Goal: Information Seeking & Learning: Learn about a topic

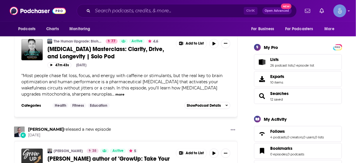
scroll to position [117, 0]
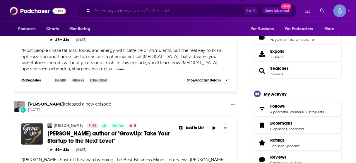
click at [182, 11] on input "Search podcasts, credits, & more..." at bounding box center [168, 10] width 151 height 9
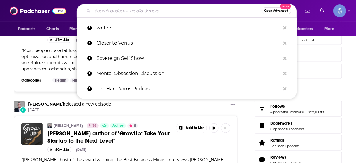
paste input "The Optimal Body"
type input "The Optimal Body"
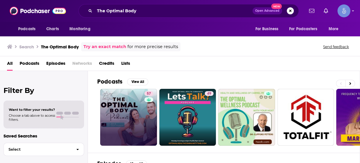
drag, startPoint x: 142, startPoint y: 96, endPoint x: 134, endPoint y: 103, distance: 10.6
click at [133, 107] on link "57 The Optimal Body" at bounding box center [128, 117] width 57 height 57
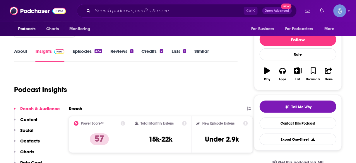
scroll to position [94, 0]
